Goal: Transaction & Acquisition: Download file/media

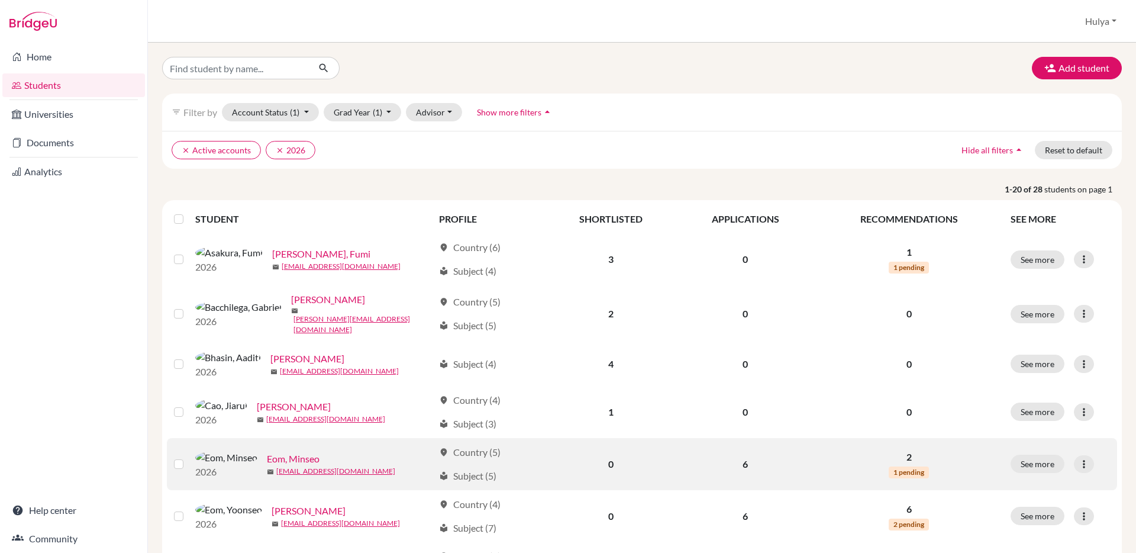
click at [267, 459] on link "Eom, Minseo" at bounding box center [293, 459] width 53 height 14
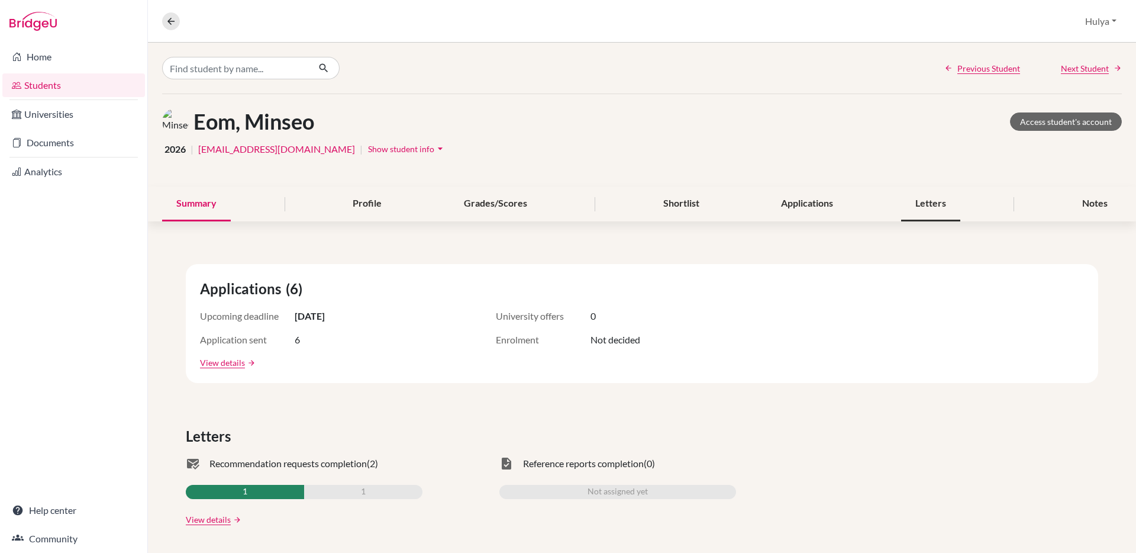
click at [937, 202] on div "Letters" at bounding box center [930, 203] width 59 height 35
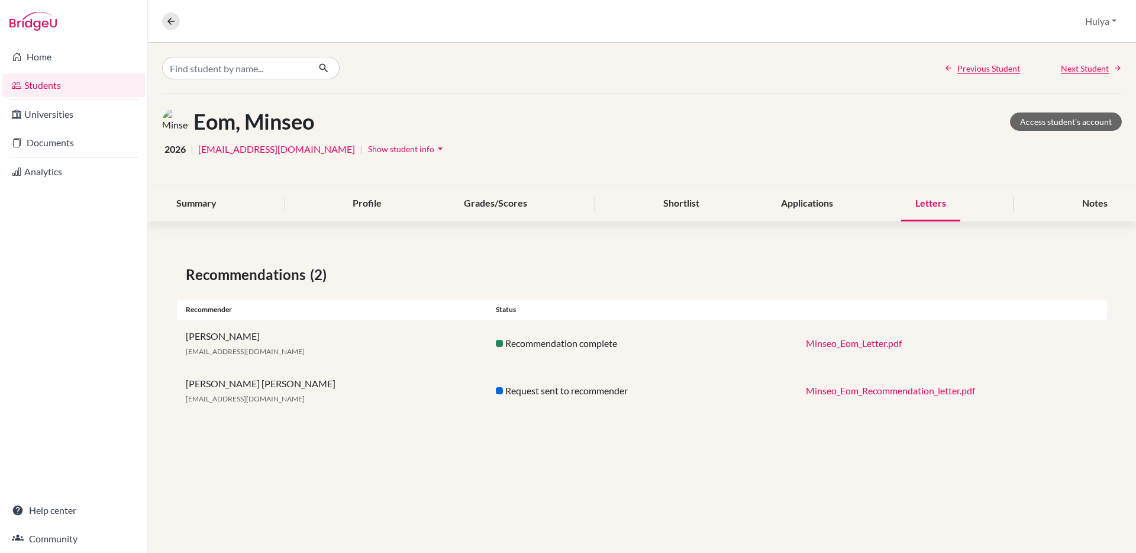
click at [834, 394] on link "Minseo_Eom_Recommendation_letter.pdf" at bounding box center [890, 390] width 169 height 11
